Goal: Find specific page/section: Find specific page/section

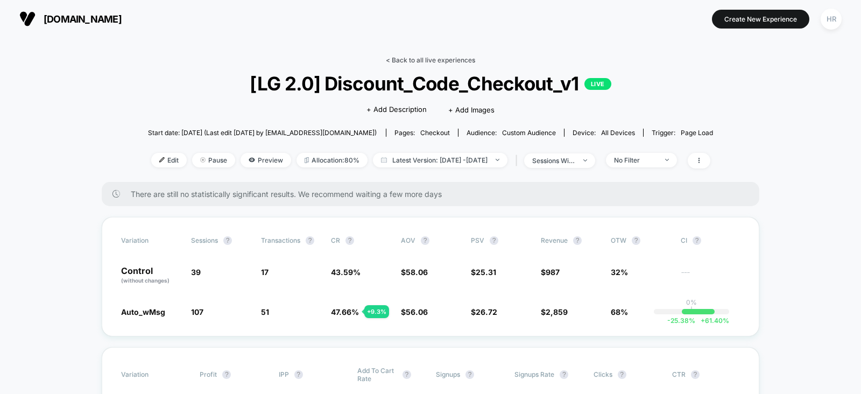
click at [443, 61] on link "< Back to all live experiences" at bounding box center [430, 60] width 89 height 8
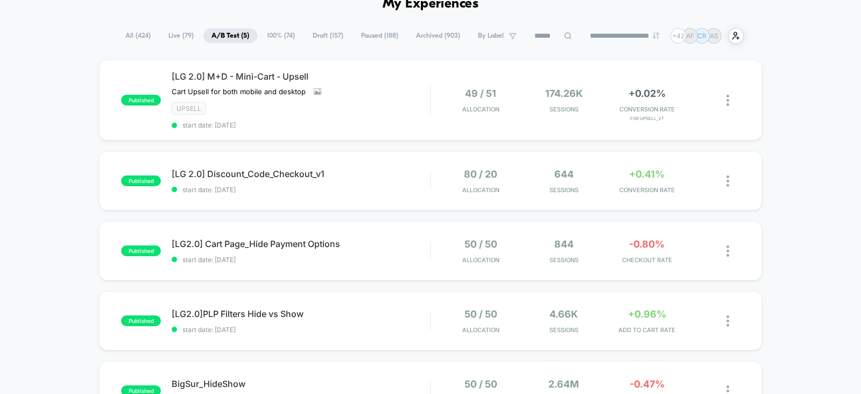
scroll to position [67, 0]
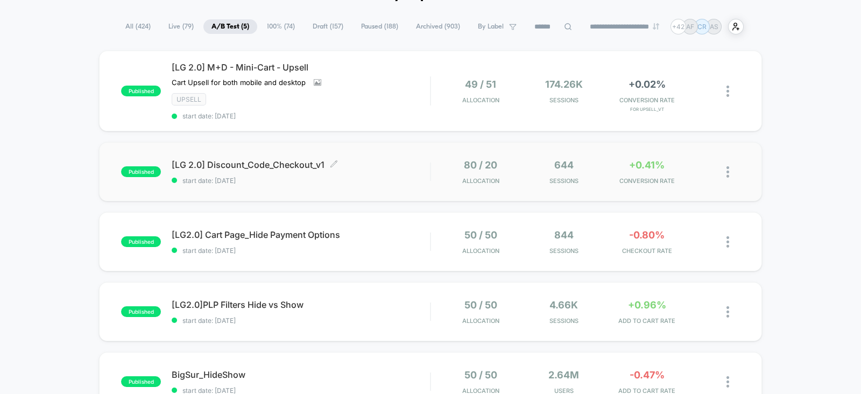
click at [415, 171] on div "[LG 2.0] Discount_Code_Checkout_v1 Click to edit experience details Click to ed…" at bounding box center [301, 171] width 258 height 25
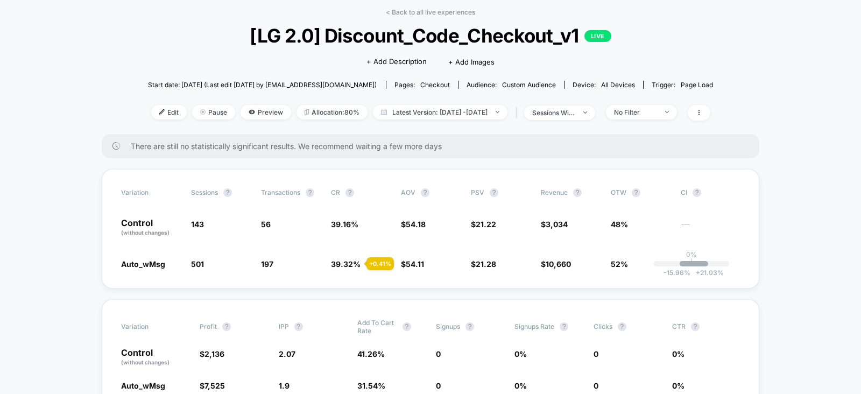
scroll to position [104, 0]
